Goal: Navigation & Orientation: Find specific page/section

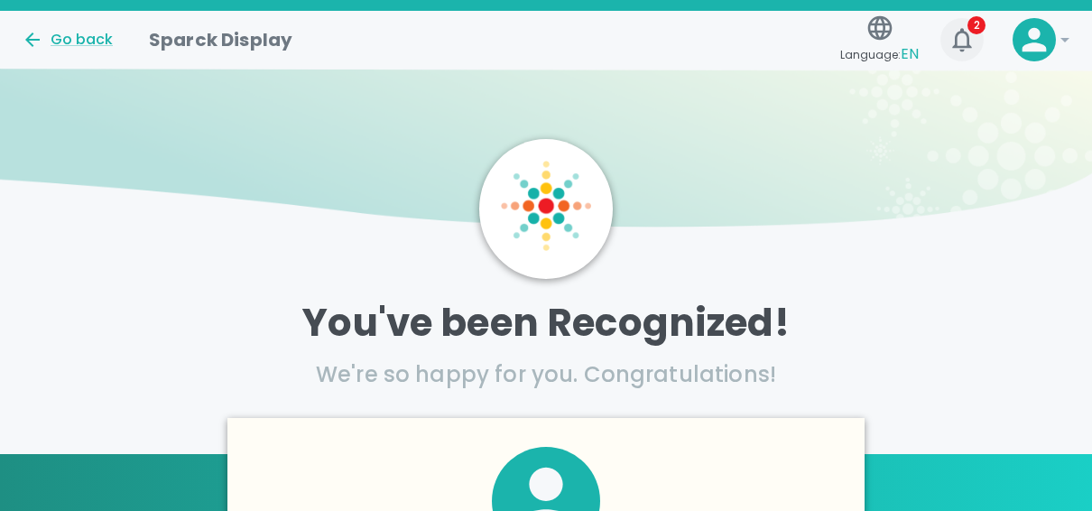
click at [954, 26] on icon "button" at bounding box center [962, 39] width 29 height 29
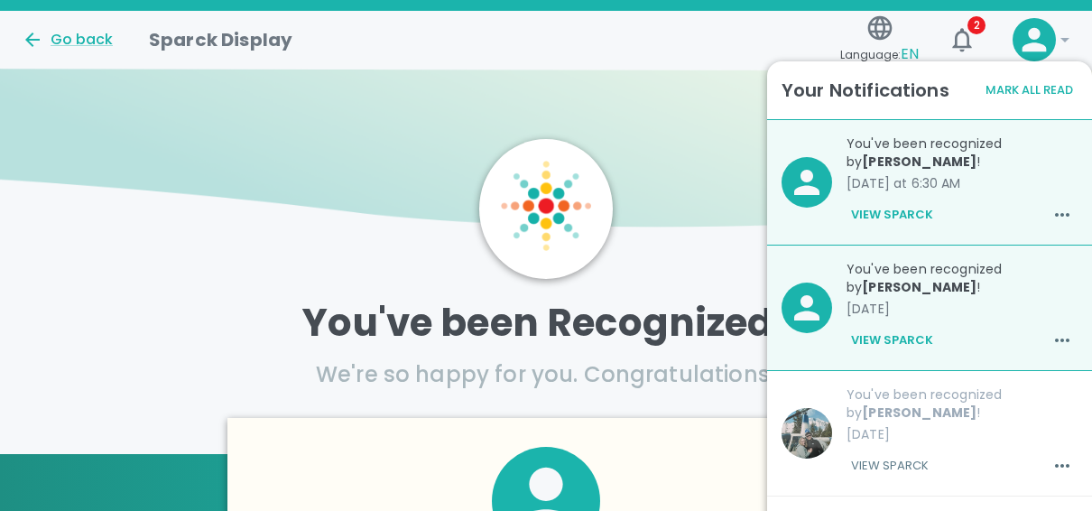
click at [591, 159] on div at bounding box center [546, 209] width 134 height 140
drag, startPoint x: 360, startPoint y: 213, endPoint x: 967, endPoint y: 29, distance: 633.9
click at [967, 29] on icon "button" at bounding box center [962, 39] width 29 height 29
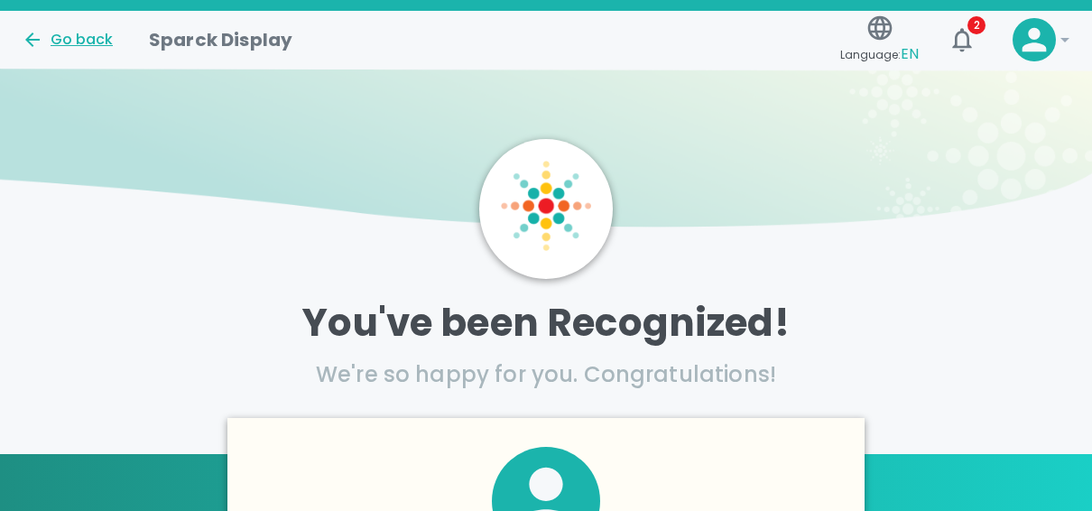
click at [50, 42] on div "Go back" at bounding box center [67, 40] width 91 height 22
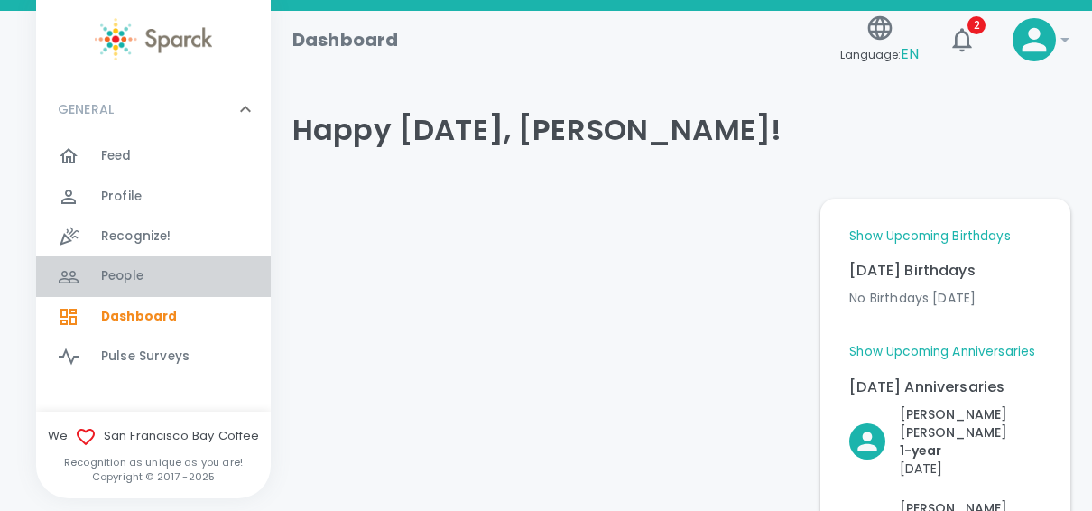
click at [180, 276] on div "People 0" at bounding box center [186, 276] width 170 height 25
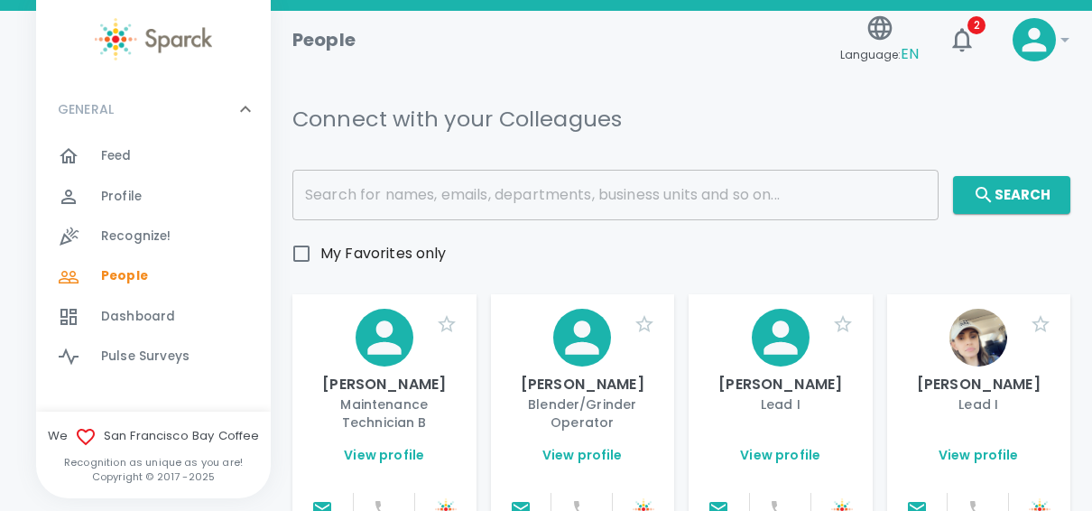
click at [123, 153] on span "Feed" at bounding box center [116, 156] width 31 height 18
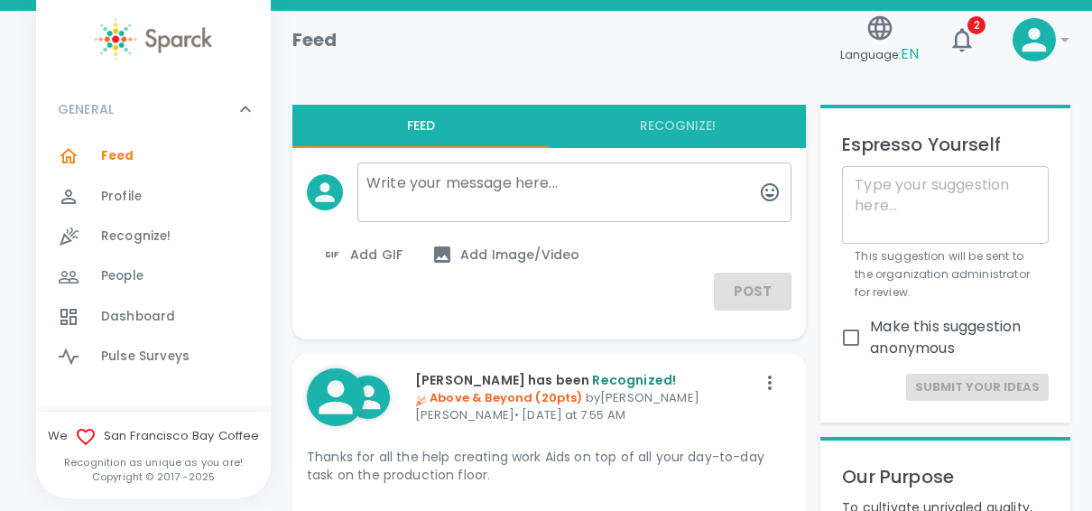
click at [134, 144] on div "Feed 0" at bounding box center [186, 156] width 170 height 25
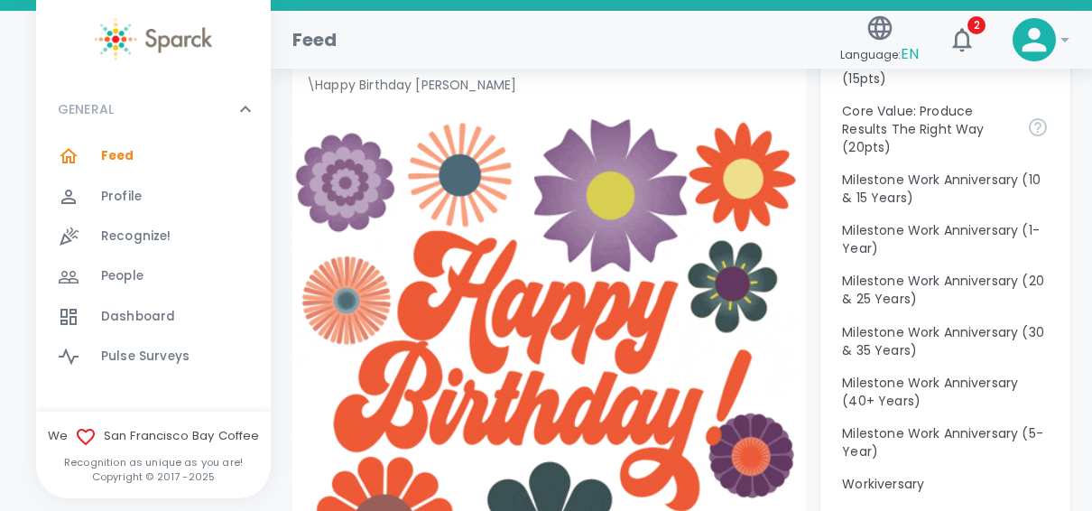
scroll to position [2103, 0]
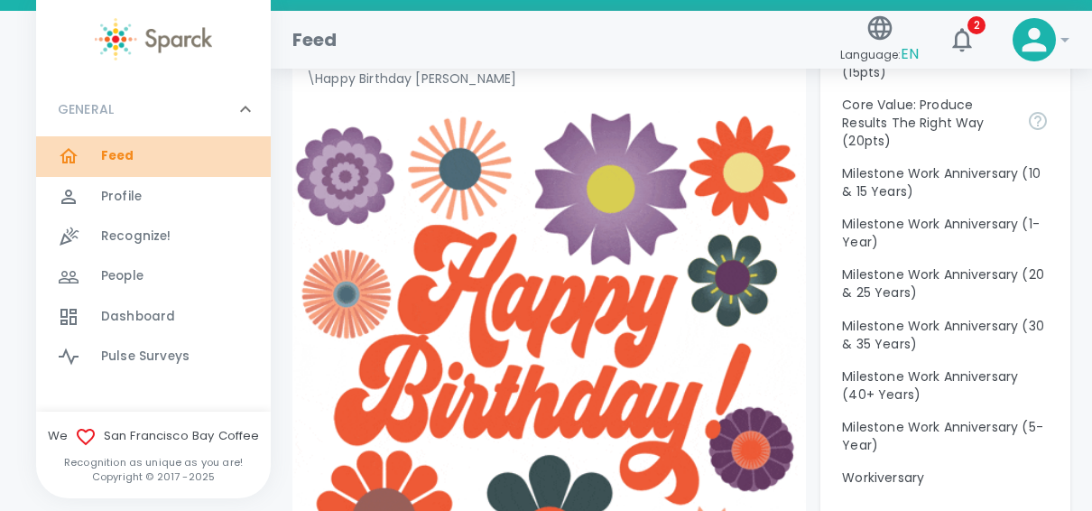
click at [129, 150] on span "Feed" at bounding box center [117, 156] width 33 height 18
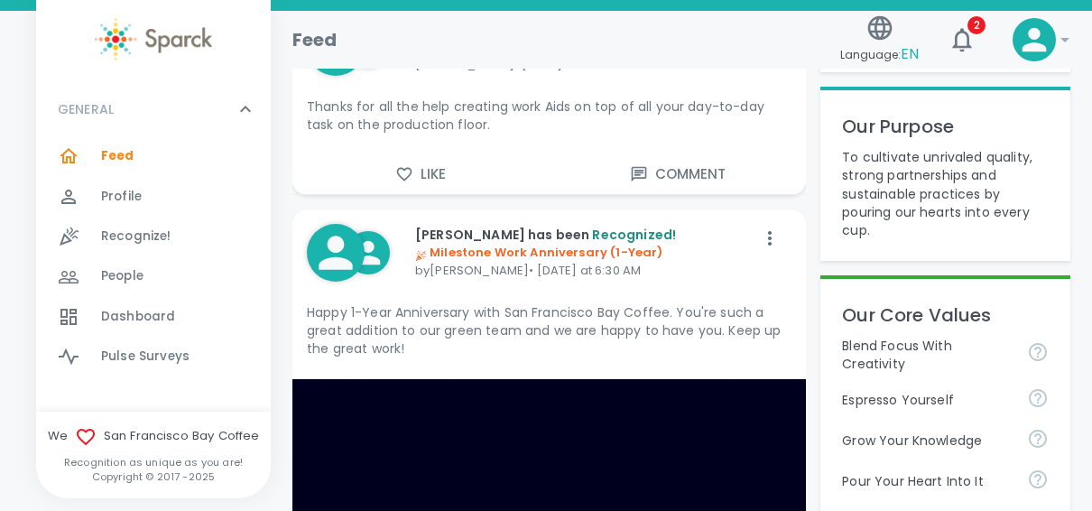
scroll to position [0, 0]
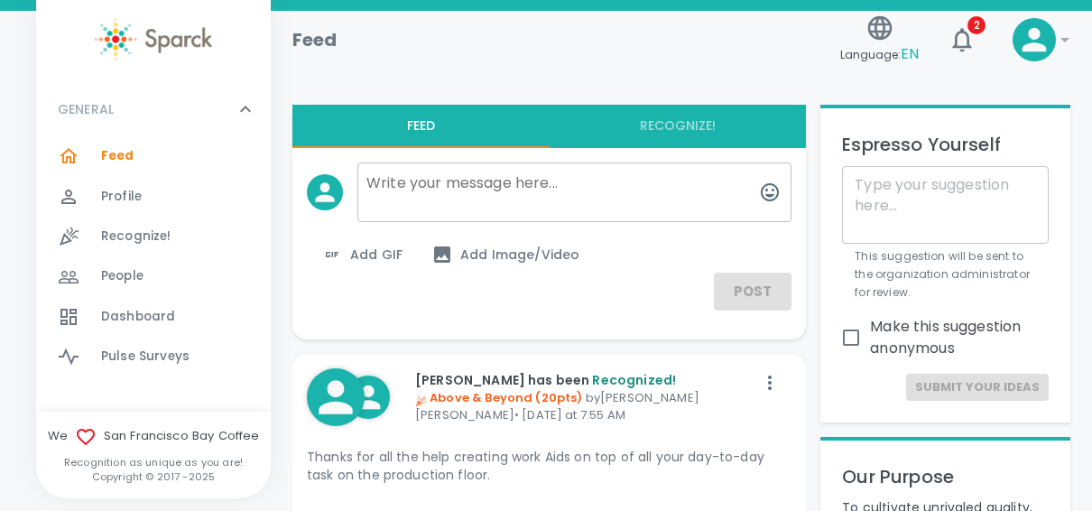
click at [1051, 51] on icon at bounding box center [1034, 40] width 36 height 36
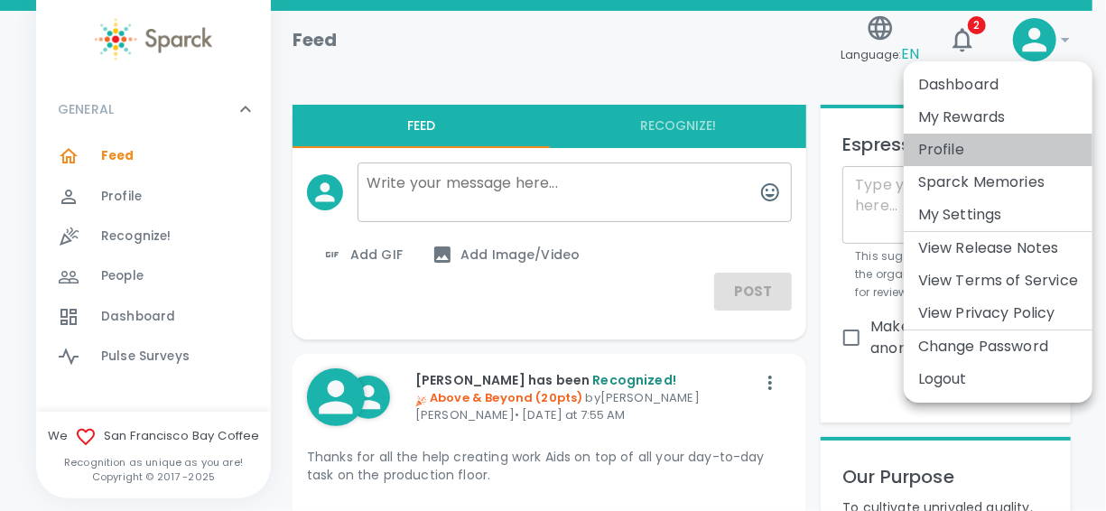
click at [988, 153] on li "Profile" at bounding box center [998, 150] width 189 height 32
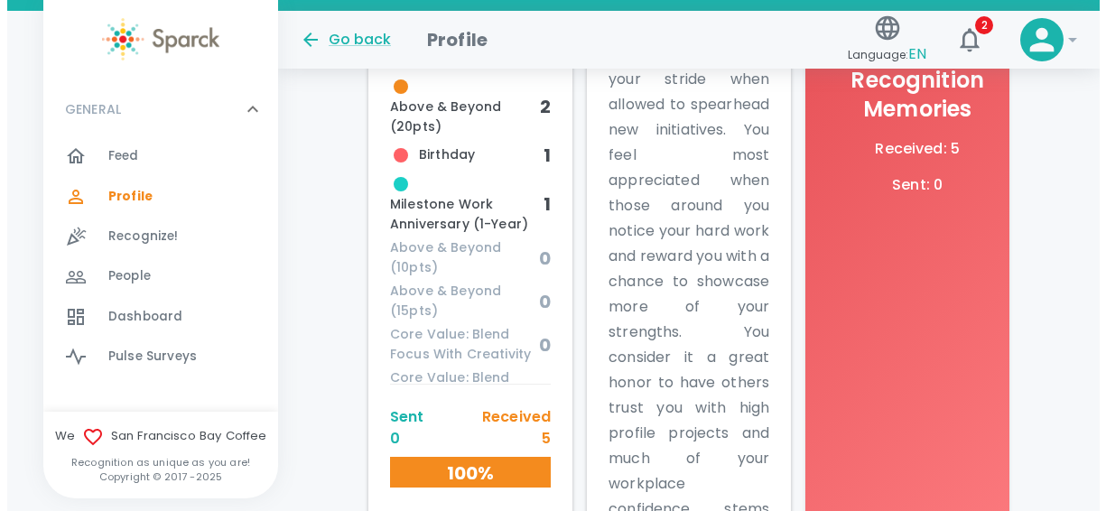
scroll to position [1142, 0]
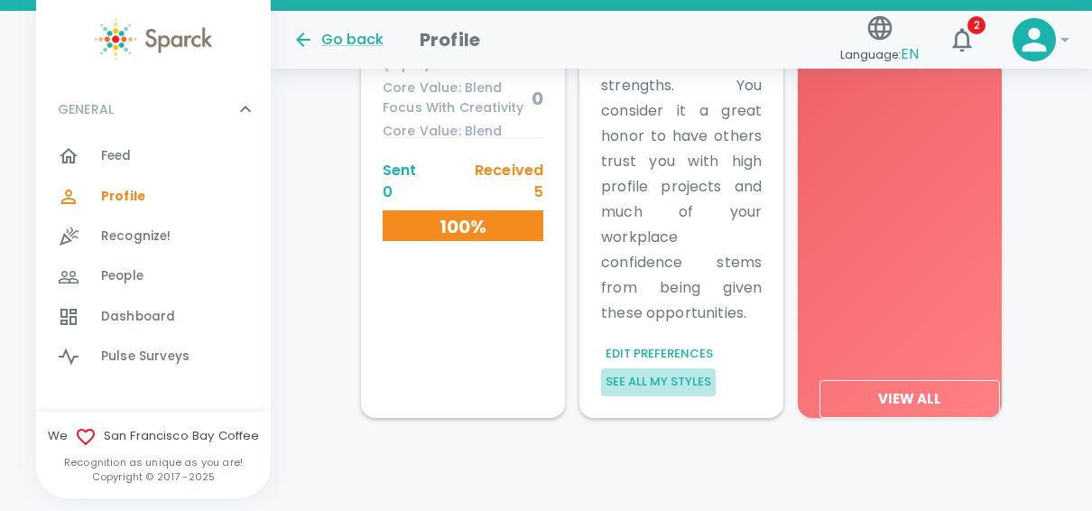
click at [685, 387] on button "See all my styles" at bounding box center [658, 382] width 115 height 28
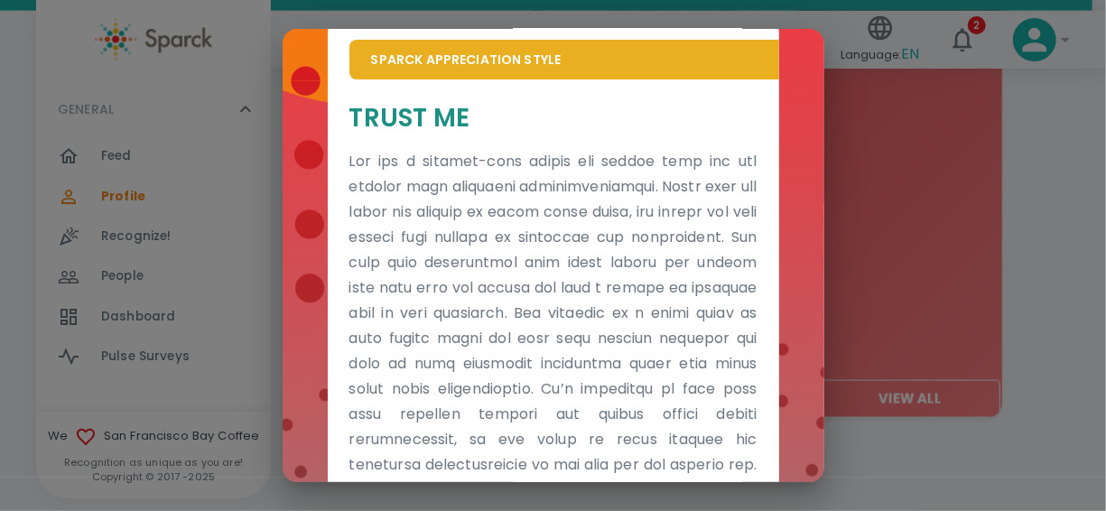
scroll to position [0, 0]
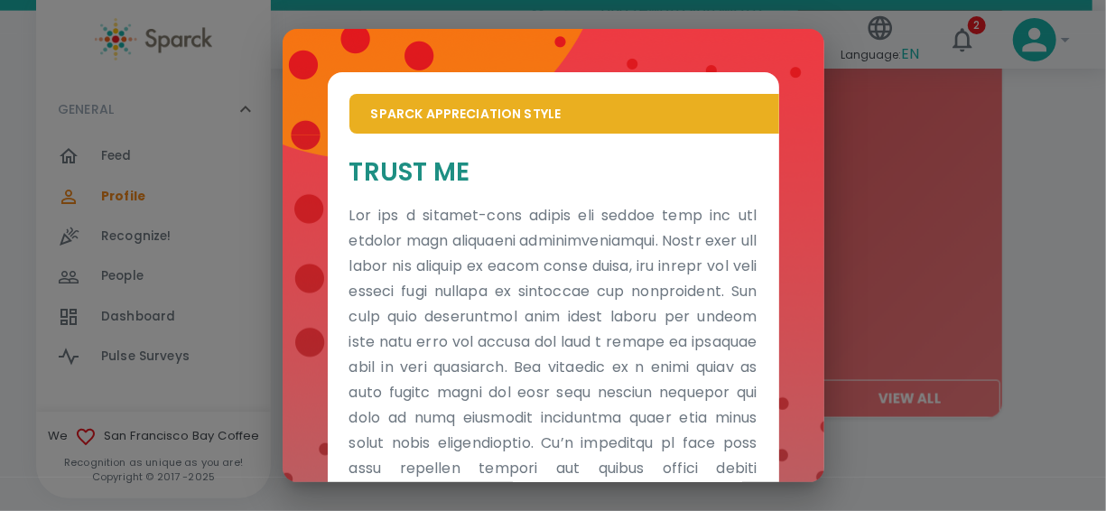
click at [996, 447] on div "Sparck Appreciation Style Trust Me Sparck Appreciation Style Connect With Me" at bounding box center [553, 255] width 1106 height 511
